Goal: Transaction & Acquisition: Purchase product/service

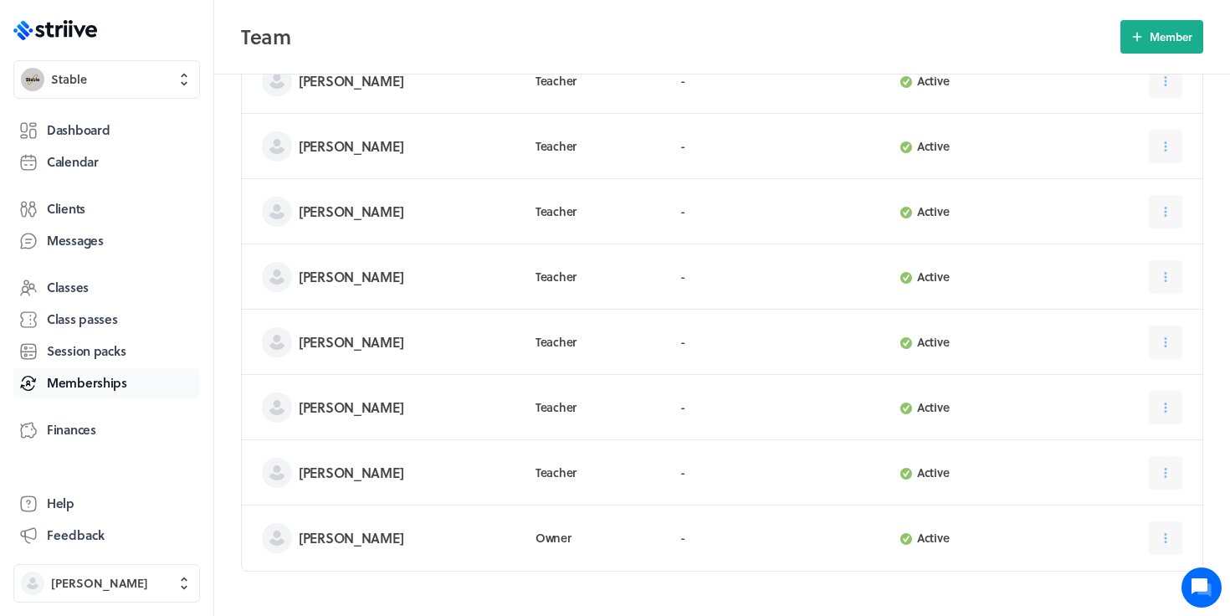
click at [86, 377] on span "Memberships" at bounding box center [87, 383] width 80 height 18
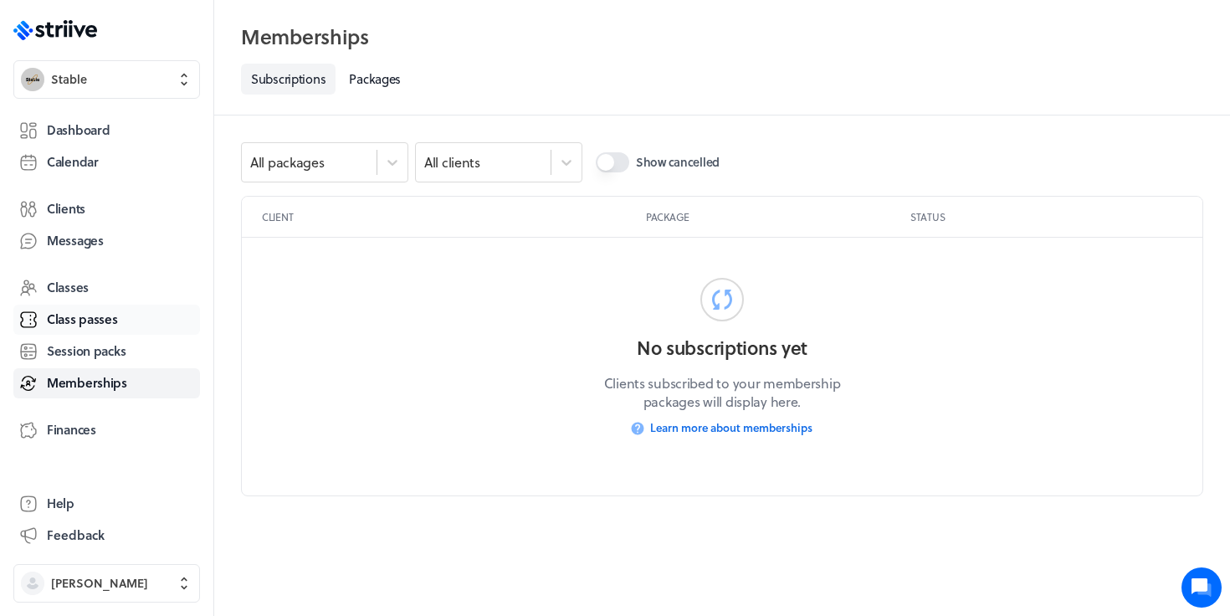
click at [84, 322] on span "Class passes" at bounding box center [82, 319] width 71 height 18
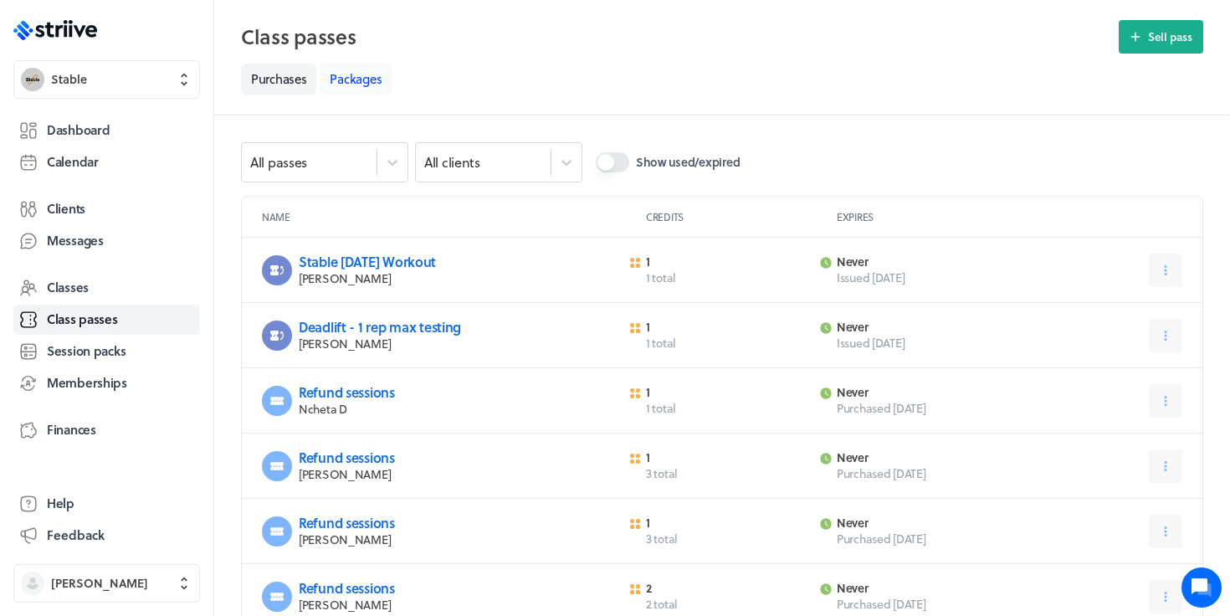
click at [361, 90] on link "Packages" at bounding box center [356, 79] width 72 height 31
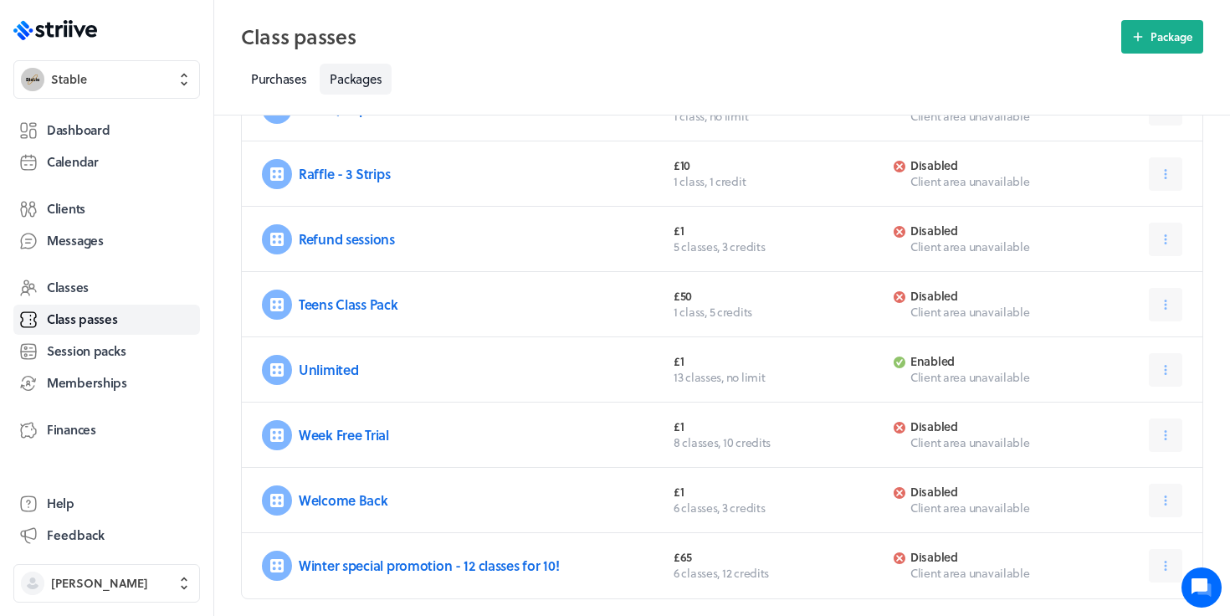
scroll to position [490, 0]
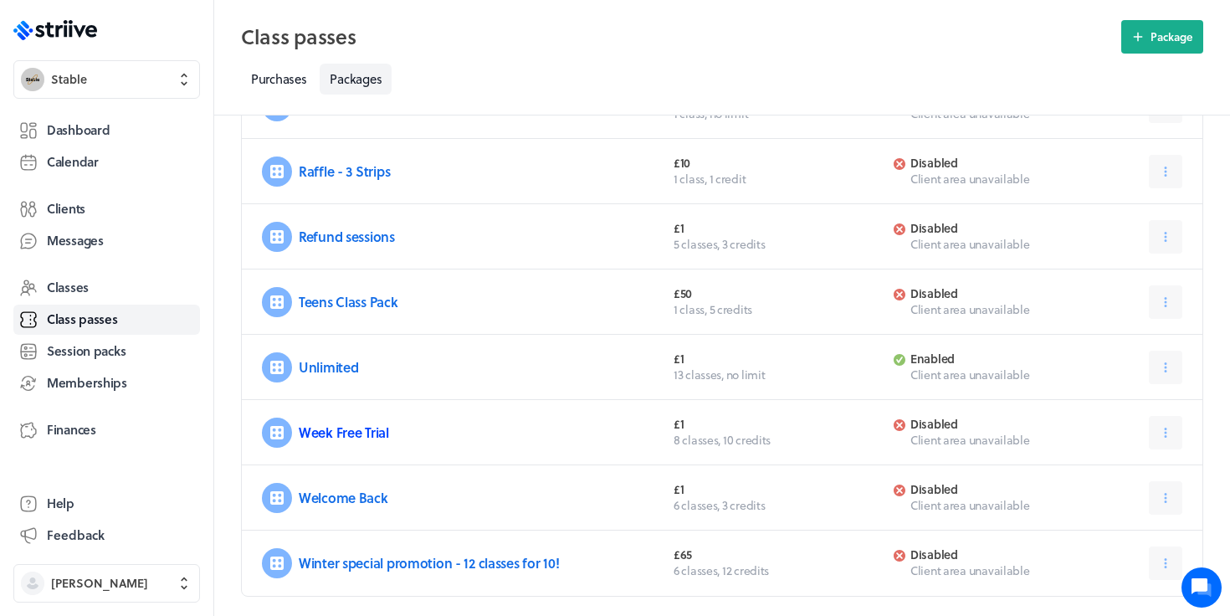
click at [363, 436] on link "Week Free Trial" at bounding box center [344, 431] width 90 height 19
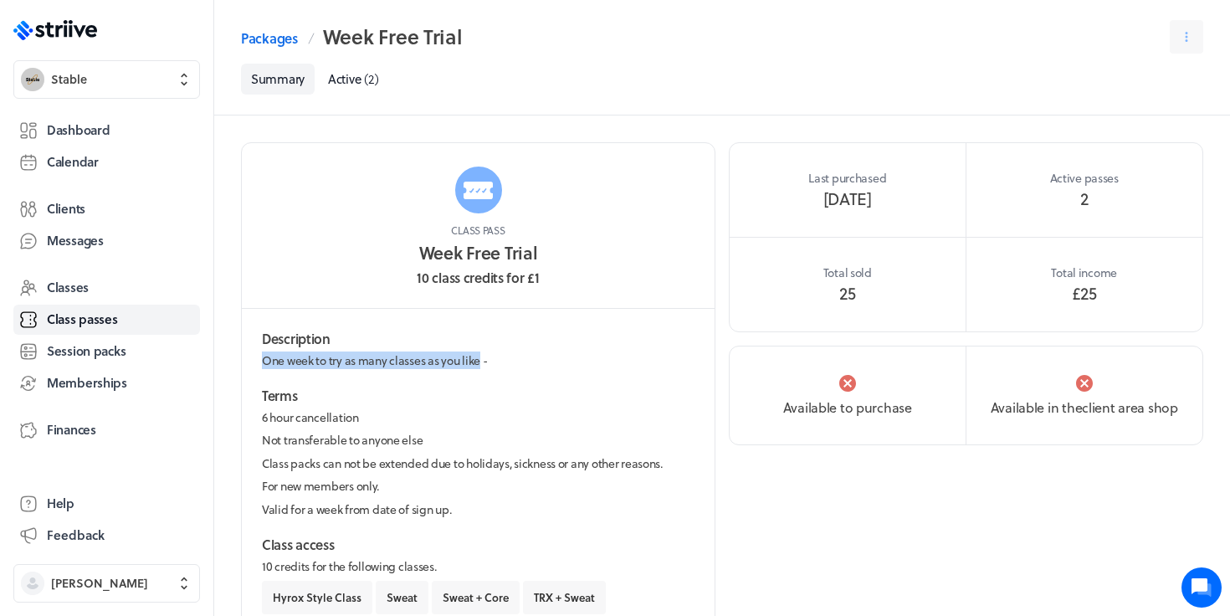
drag, startPoint x: 483, startPoint y: 361, endPoint x: 238, endPoint y: 365, distance: 245.1
click at [238, 365] on div "Class pass Week Free Trial 10 class credits for £1 Description One week to try …" at bounding box center [721, 472] width 1015 height 714
copy p "One week to try as many classes as you like"
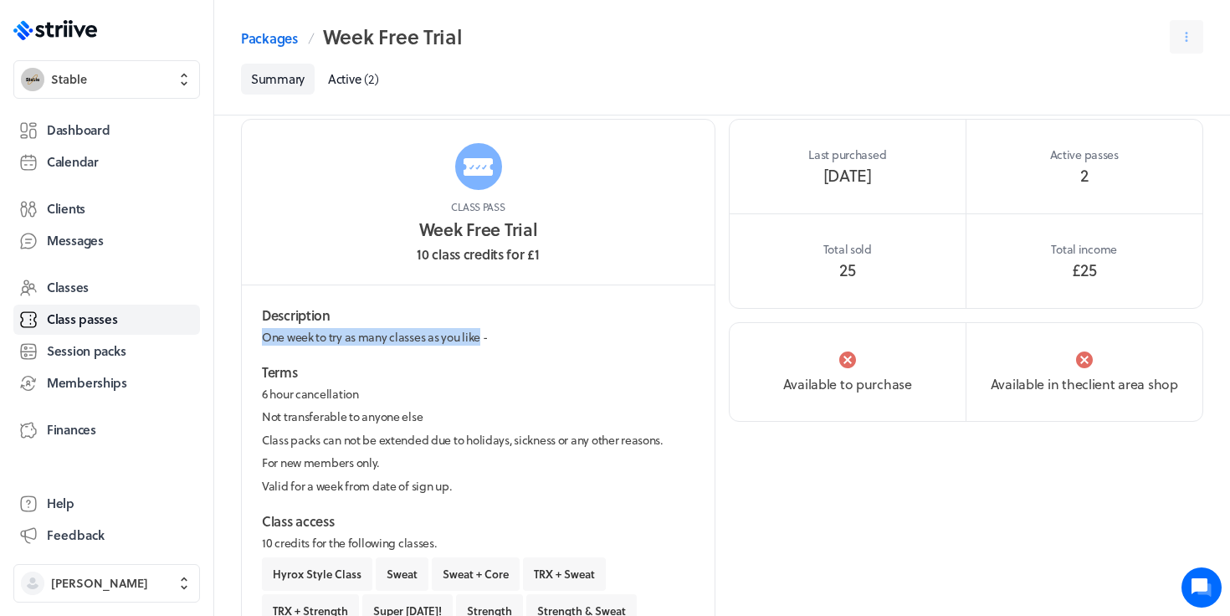
scroll to position [25, 0]
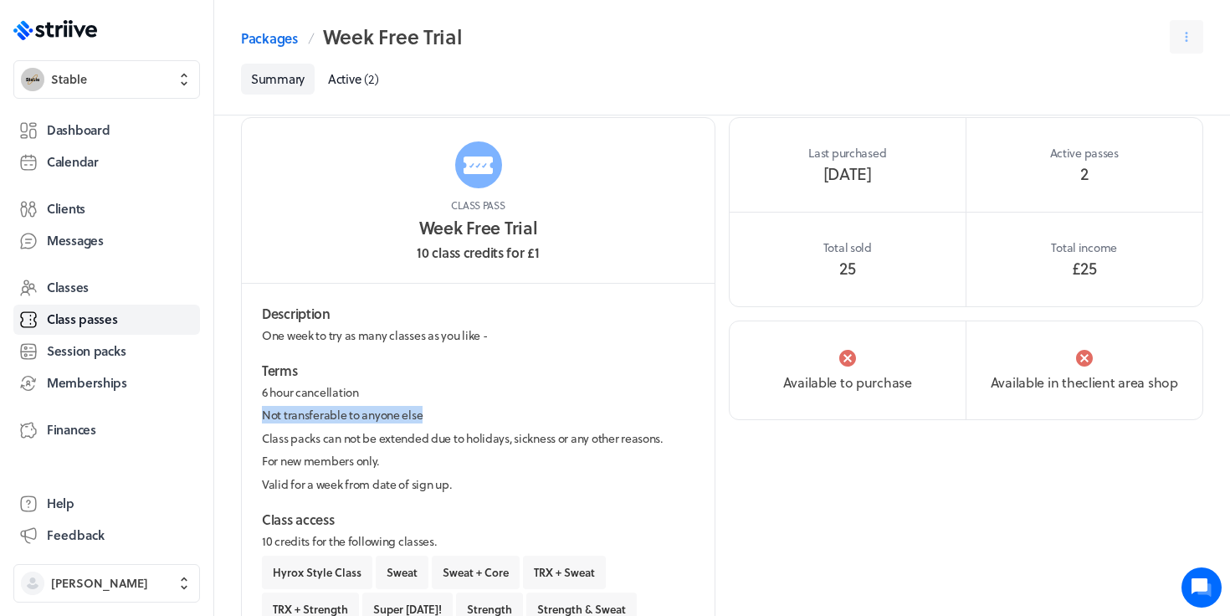
drag, startPoint x: 451, startPoint y: 417, endPoint x: 243, endPoint y: 418, distance: 207.5
click at [243, 418] on div "Description One week to try as many classes as you like - Terms 6 hour cancella…" at bounding box center [478, 502] width 473 height 436
copy p "Not transferable to anyone else"
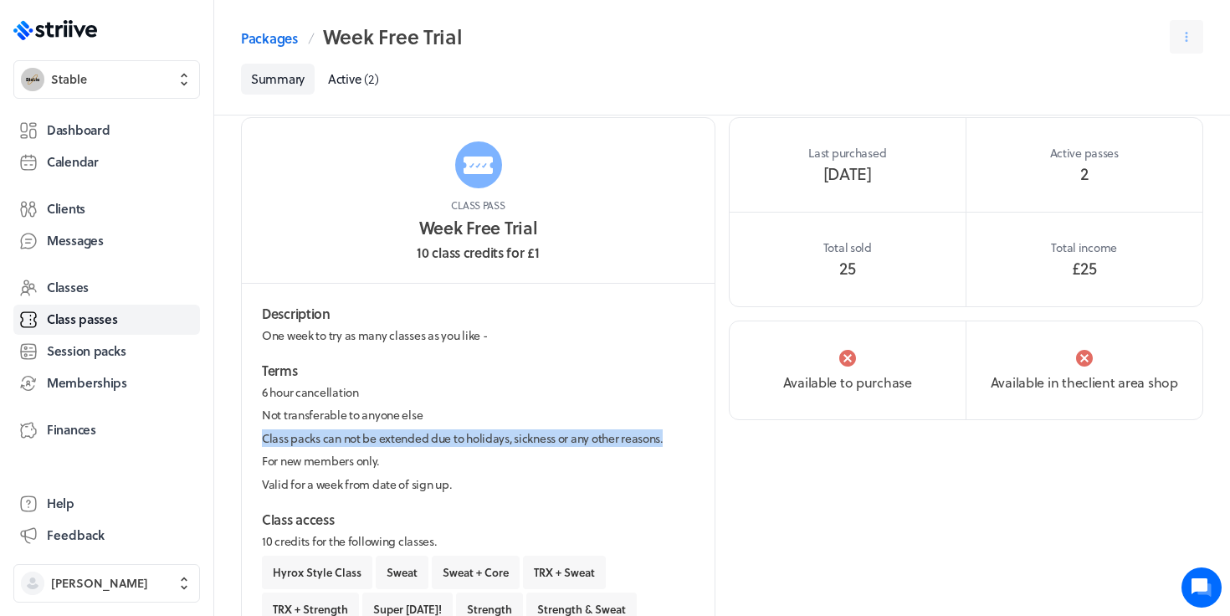
drag, startPoint x: 668, startPoint y: 439, endPoint x: 256, endPoint y: 440, distance: 412.4
click at [256, 440] on div "Description One week to try as many classes as you like - Terms 6 hour cancella…" at bounding box center [478, 502] width 473 height 436
copy p "Class packs can not be extended due to holidays, sickness or any other reasons."
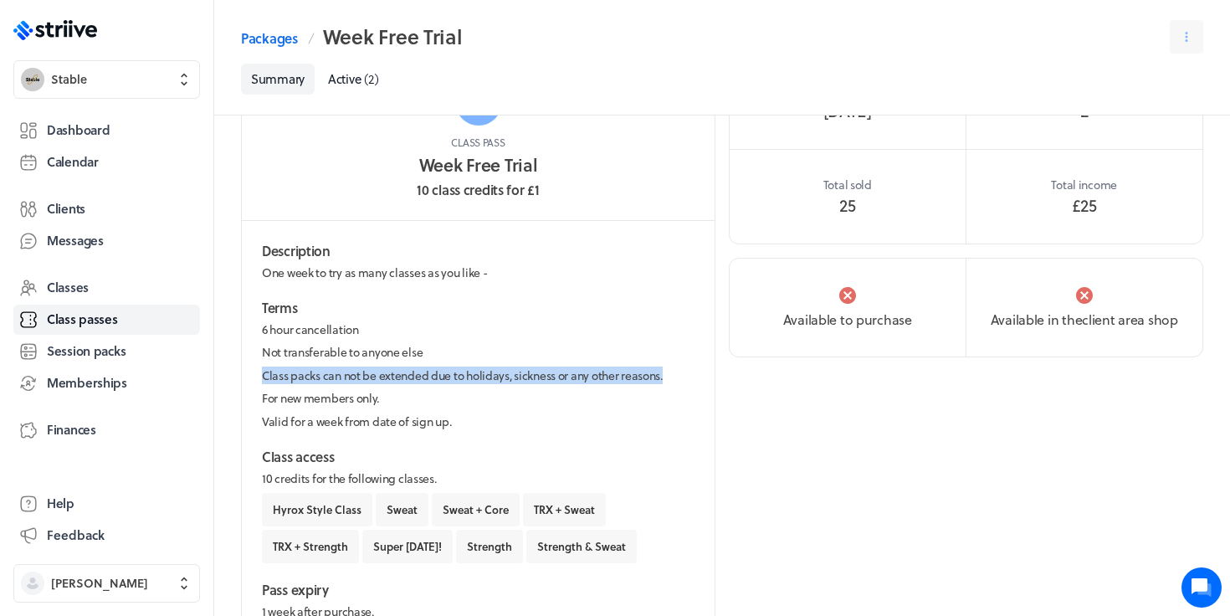
scroll to position [123, 0]
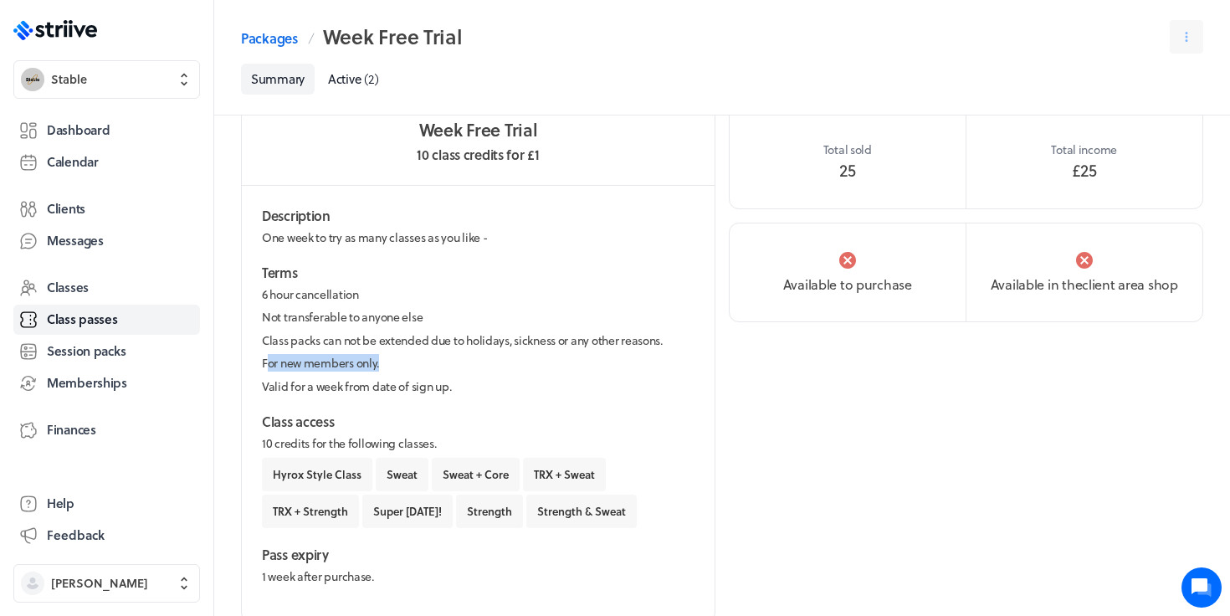
drag, startPoint x: 378, startPoint y: 362, endPoint x: 222, endPoint y: 368, distance: 156.5
click at [222, 368] on div "Class pass Week Free Trial 10 class credits for £1 Description One week to try …" at bounding box center [721, 349] width 1015 height 714
copy p "For new members only"
drag, startPoint x: 452, startPoint y: 386, endPoint x: 221, endPoint y: 386, distance: 230.9
click at [221, 386] on div "Class pass Week Free Trial 10 class credits for £1 Description One week to try …" at bounding box center [721, 349] width 1015 height 714
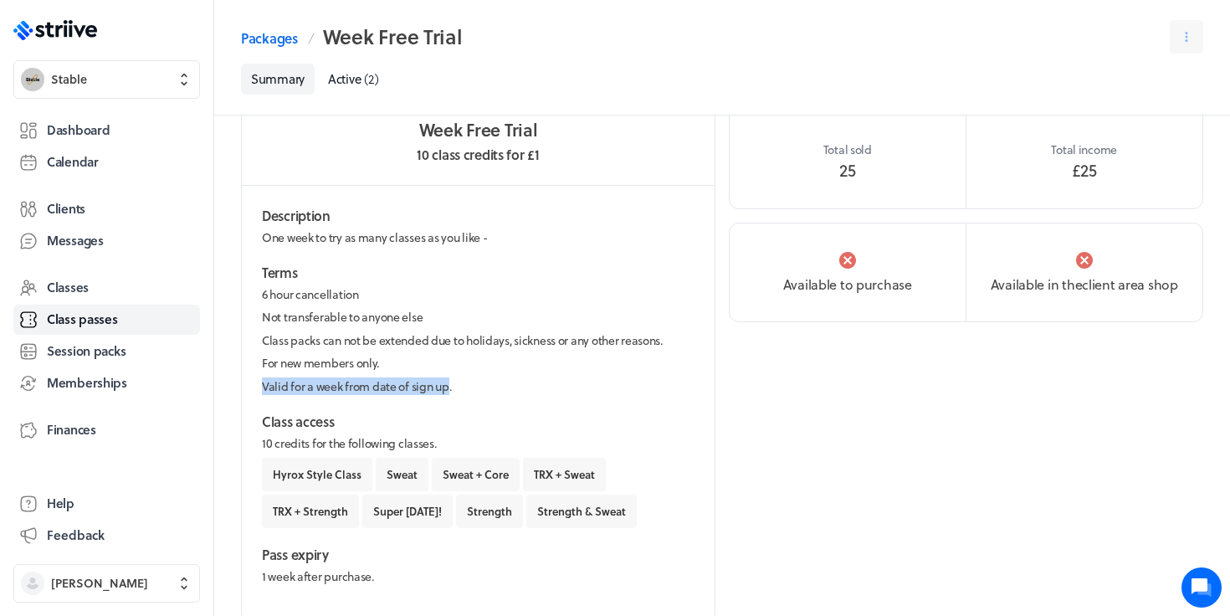
copy p "Valid for a week from date of sign up"
